Goal: Task Accomplishment & Management: Complete application form

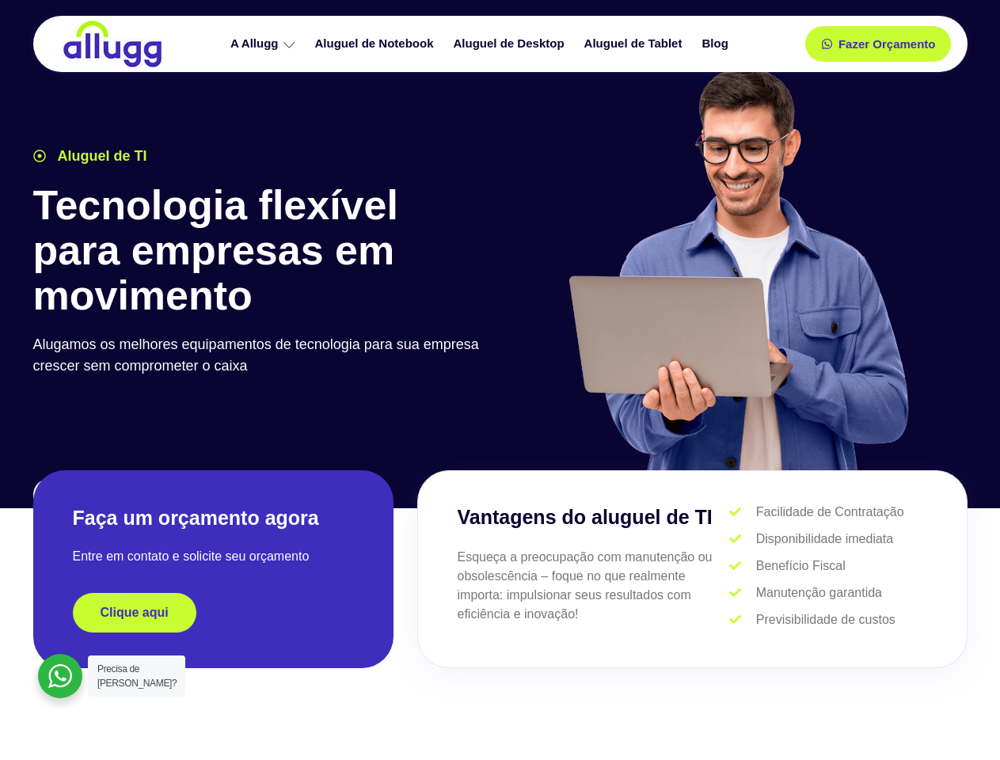
click at [501, 380] on div at bounding box center [738, 277] width 475 height 436
click at [878, 44] on span "Fazer Orçamento" at bounding box center [886, 44] width 87 height 11
click at [827, 44] on icon at bounding box center [832, 44] width 11 height 11
click at [887, 44] on span "Fazer Orçamento" at bounding box center [886, 44] width 87 height 11
click at [213, 613] on div "Clique aqui" at bounding box center [213, 613] width 281 height 40
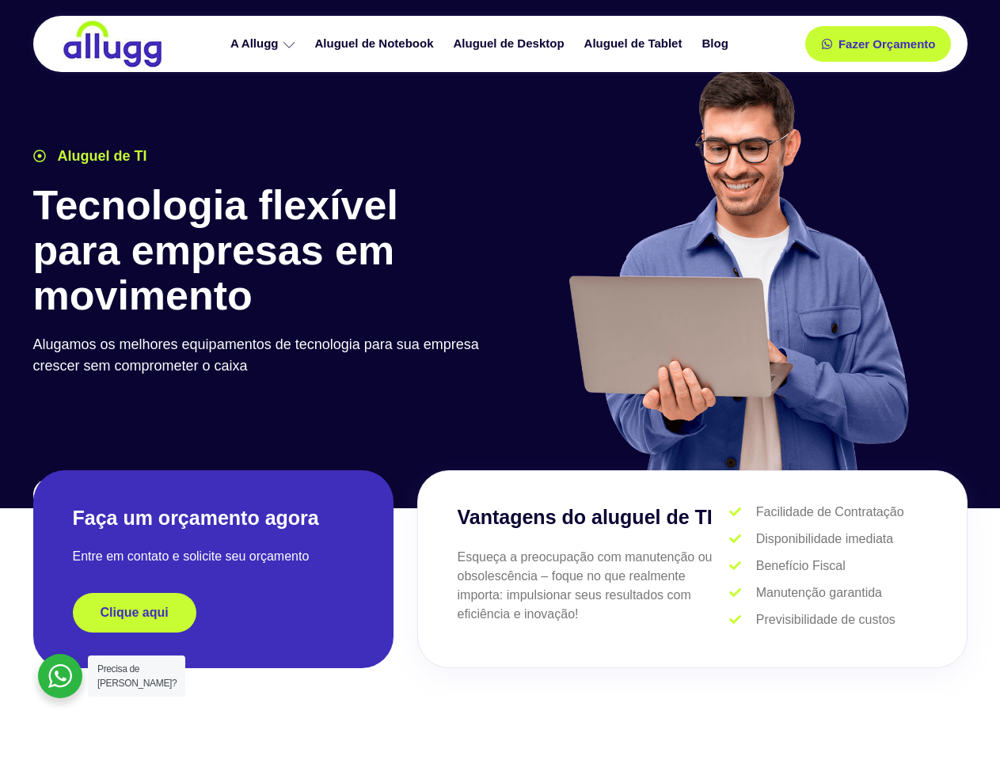
click at [213, 613] on div "Clique aqui" at bounding box center [213, 613] width 281 height 40
click at [135, 613] on span "Clique aqui" at bounding box center [135, 613] width 68 height 13
click at [60, 676] on div at bounding box center [60, 676] width 44 height 44
click at [136, 676] on span "Precisa de [PERSON_NAME]?" at bounding box center [136, 676] width 79 height 25
